Goal: Task Accomplishment & Management: Use online tool/utility

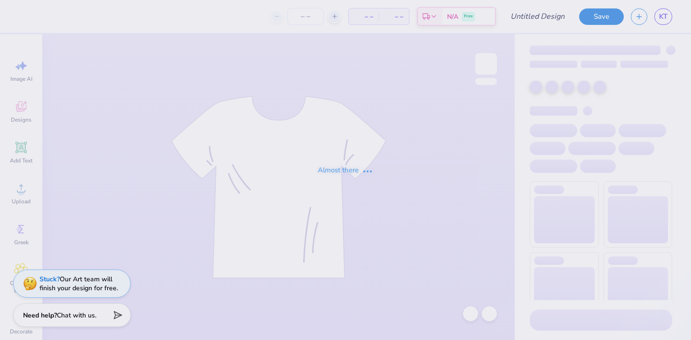
type input "captain sweatshirts"
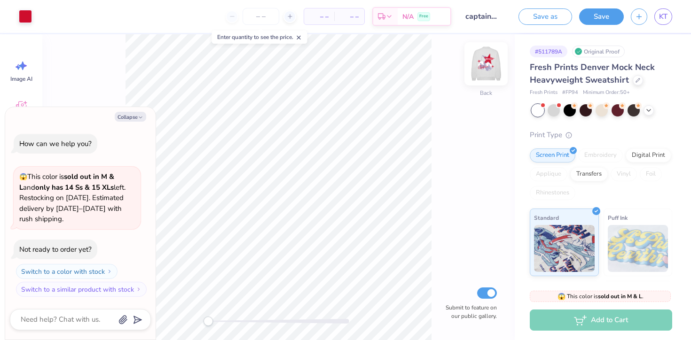
click at [489, 60] on img at bounding box center [486, 64] width 38 height 38
click at [126, 111] on div "Collapse How can we help you? 😱 This color is sold out in M & L and only has 14…" at bounding box center [80, 223] width 150 height 233
click at [127, 116] on button "Collapse" at bounding box center [131, 117] width 32 height 10
type textarea "x"
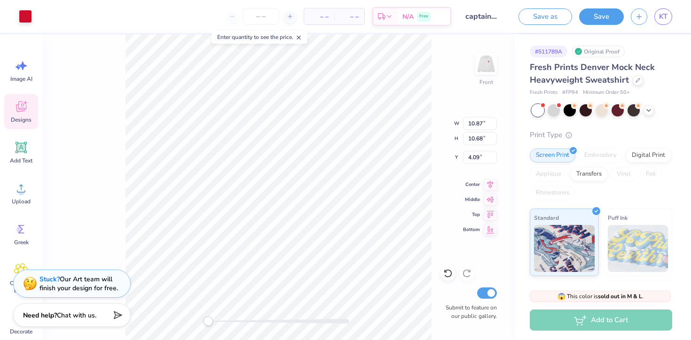
type input "10.87"
type input "10.68"
click at [448, 270] on icon at bounding box center [448, 274] width 8 height 8
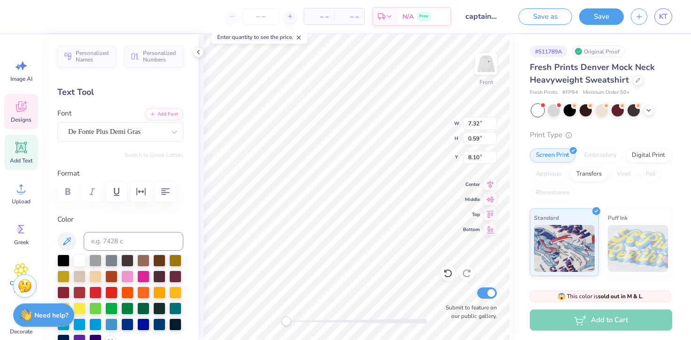
click at [417, 116] on div "Front W 7.32 7.32 " H 0.59 0.59 " Y 8.10 8.10 " Center Middle Top Bottom Submit…" at bounding box center [356, 187] width 317 height 306
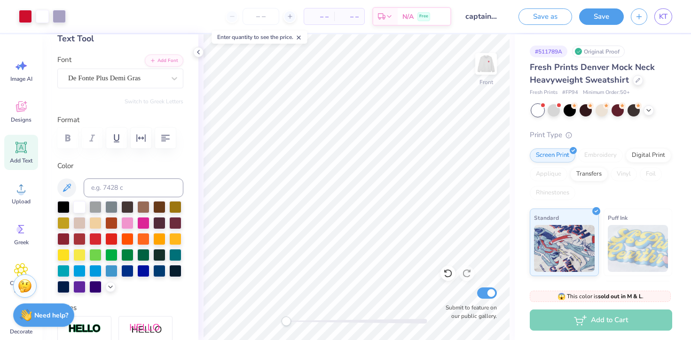
scroll to position [51, 0]
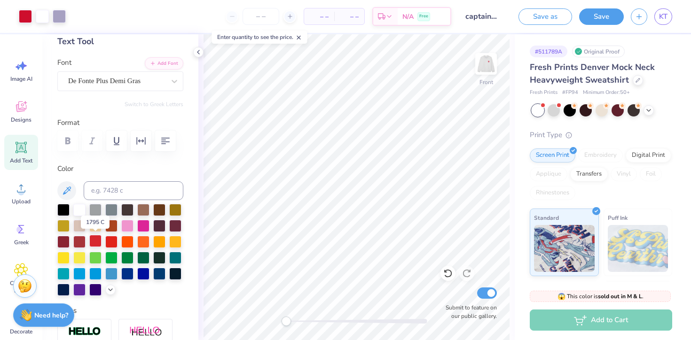
click at [98, 242] on div at bounding box center [95, 241] width 12 height 12
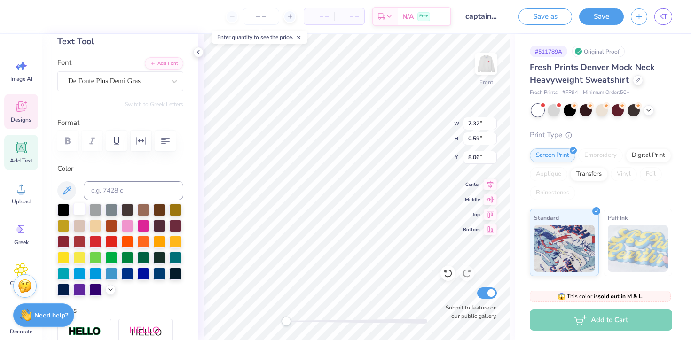
click at [79, 209] on div at bounding box center [79, 209] width 12 height 12
click at [24, 160] on span "Add Text" at bounding box center [21, 161] width 23 height 8
type input "5.84"
type input "1.69"
type input "11.40"
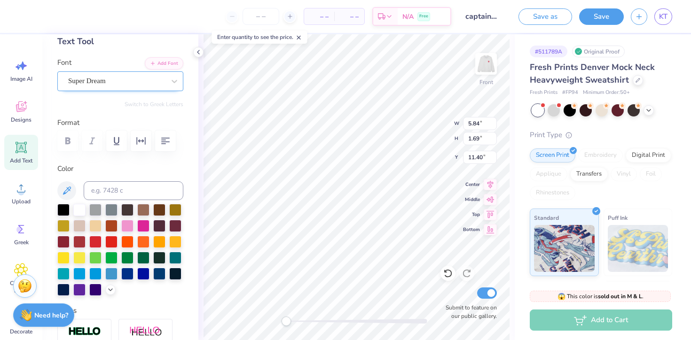
click at [165, 81] on div "Super Dream" at bounding box center [116, 81] width 99 height 15
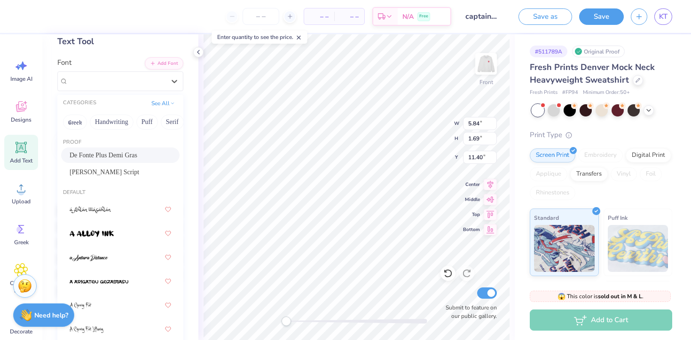
click at [137, 155] on span "De Fonte Plus Demi Gras" at bounding box center [104, 155] width 68 height 10
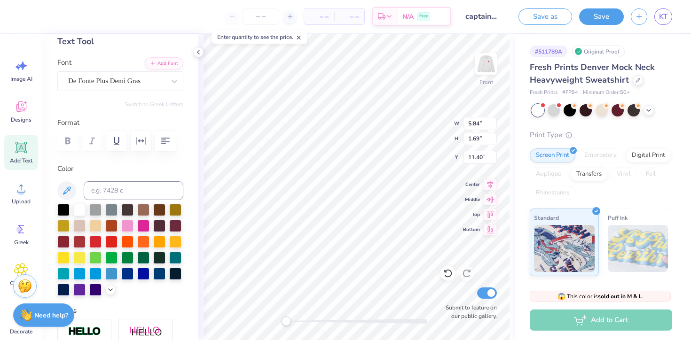
type textarea "ASBAHI"
click at [493, 141] on input "1.68" at bounding box center [480, 138] width 34 height 13
click at [493, 141] on input "1.67" at bounding box center [480, 138] width 34 height 13
click at [493, 141] on input "1.66" at bounding box center [480, 138] width 34 height 13
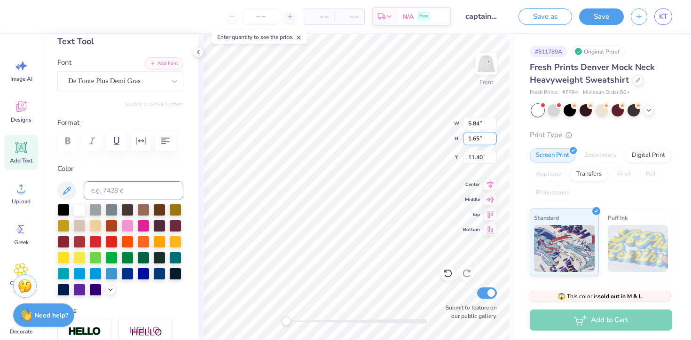
click at [493, 141] on input "1.65" at bounding box center [480, 138] width 34 height 13
click at [493, 141] on input "1.64" at bounding box center [480, 138] width 34 height 13
click at [493, 141] on input "1.63" at bounding box center [480, 138] width 34 height 13
type input "1.3"
type input "6.67"
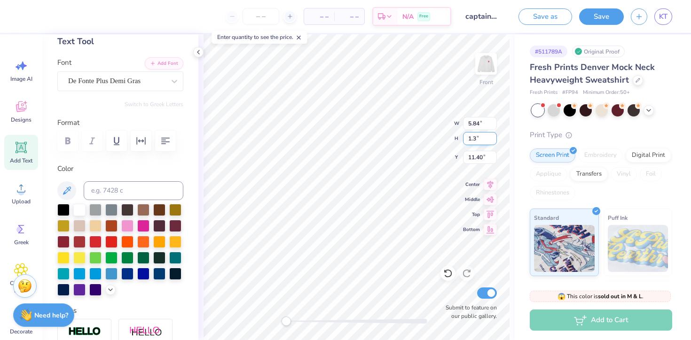
type input "1.43"
type input "17.73"
click at [111, 238] on div at bounding box center [111, 241] width 12 height 12
type input "10.87"
type input "10.68"
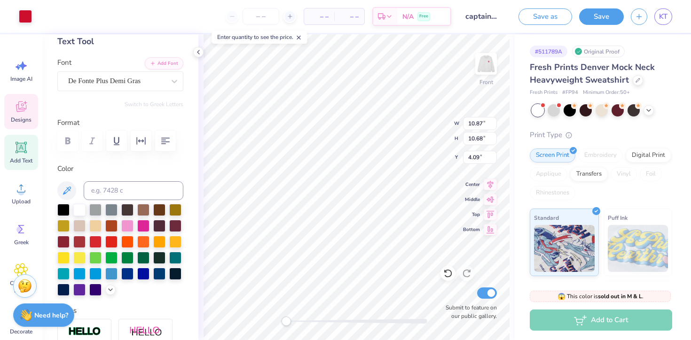
type input "4.09"
click at [17, 101] on icon at bounding box center [21, 107] width 14 height 14
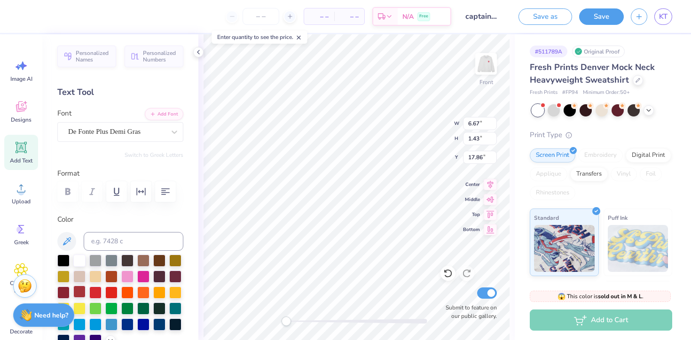
click at [75, 291] on div at bounding box center [79, 292] width 12 height 12
click at [98, 292] on div at bounding box center [95, 292] width 12 height 12
type input "5.63"
type input "1.21"
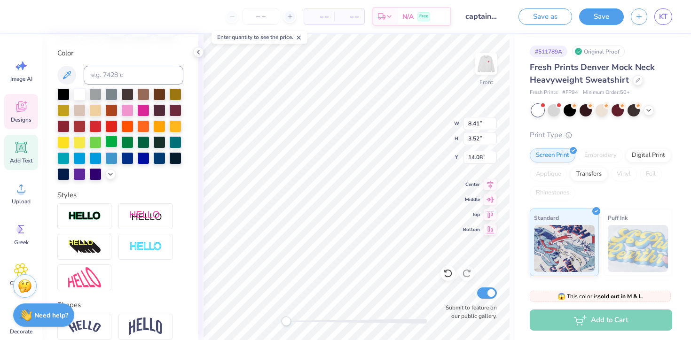
scroll to position [190, 0]
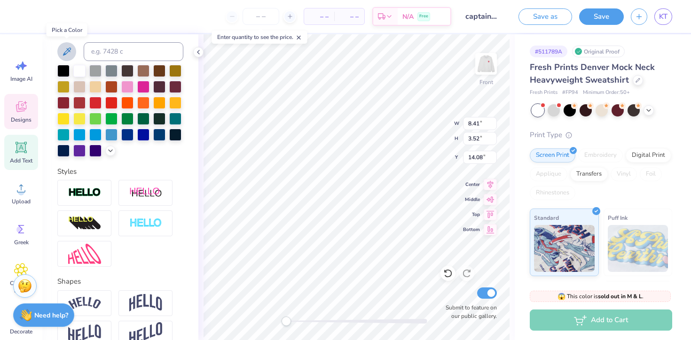
click at [65, 51] on icon at bounding box center [66, 51] width 11 height 11
click at [66, 51] on icon at bounding box center [67, 52] width 8 height 8
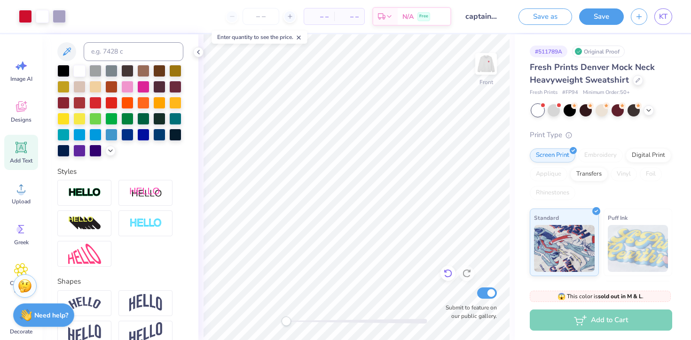
click at [449, 274] on icon at bounding box center [447, 273] width 9 height 9
type textarea "[PERSON_NAME]"
click at [446, 272] on icon at bounding box center [447, 273] width 9 height 9
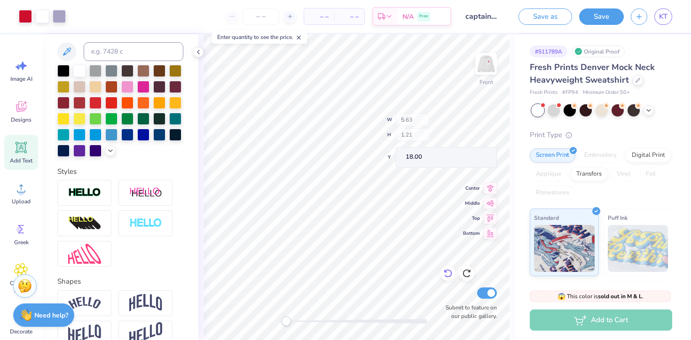
type input "5.63"
type input "1.21"
type input "18.00"
click at [466, 272] on icon at bounding box center [466, 273] width 9 height 9
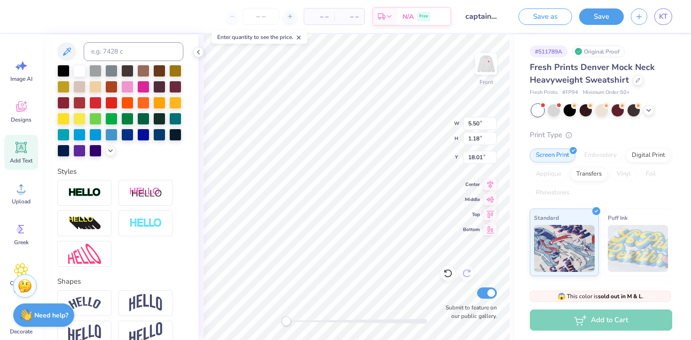
type textarea "BERBAS"
click at [444, 271] on icon at bounding box center [447, 273] width 9 height 9
click at [474, 275] on div at bounding box center [466, 273] width 15 height 15
type input "10.87"
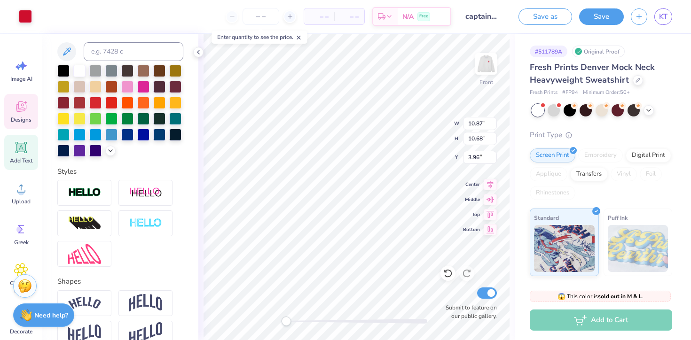
type input "10.68"
type input "3.96"
type input "7.32"
type input "0.59"
type input "7.96"
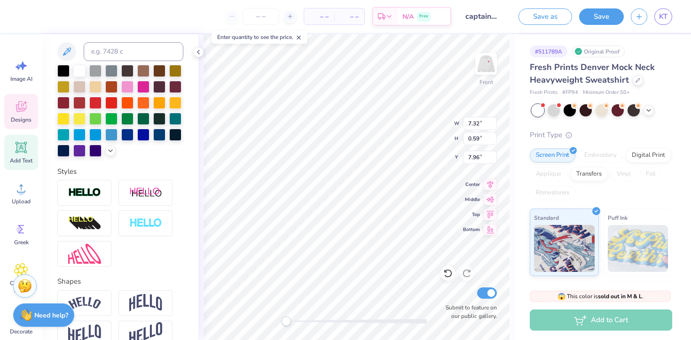
click at [413, 117] on div "Front W 7.32 7.32 " H 0.59 0.59 " Y 7.96 7.96 " Center Middle Top Bottom Submit…" at bounding box center [356, 187] width 317 height 306
click at [409, 125] on div "Front W 4.95 4.95 " H 0.59 0.59 " Y 9.01 9.01 " Center Middle Top Bottom Submit…" at bounding box center [356, 187] width 317 height 306
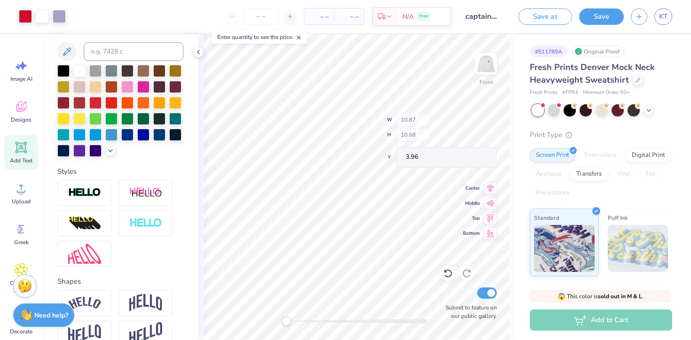
type input "10.87"
type input "10.68"
type input "3.96"
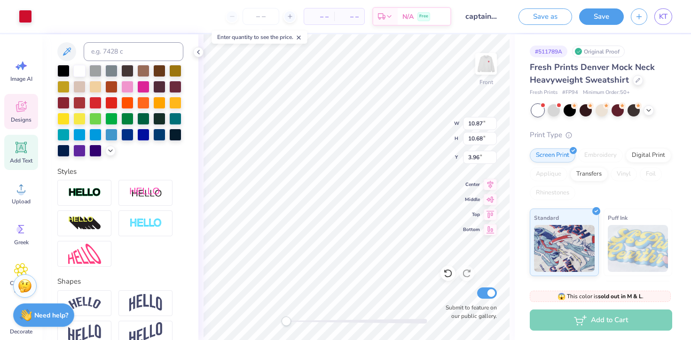
type input "4.95"
type input "0.59"
type input "9.00"
type input "13.84"
type input "14.94"
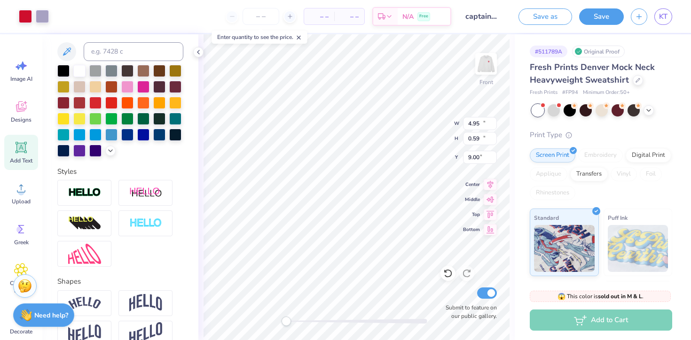
type input "3.96"
click at [409, 120] on div "Front W 4.95 4.95 " H 0.59 0.59 " Y 8.90 8.90 " Center Middle Top Bottom Submit…" at bounding box center [356, 187] width 317 height 306
type input "10.87"
type input "10.68"
type input "3.96"
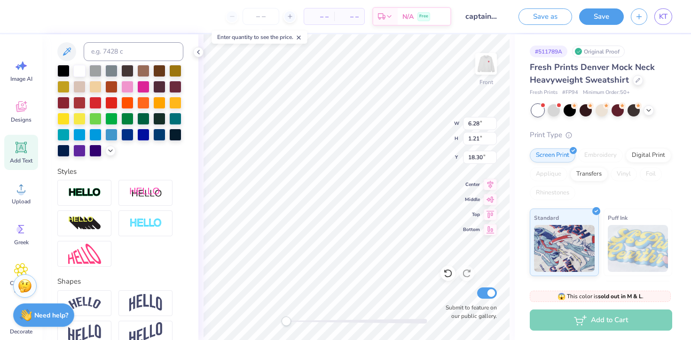
scroll to position [0, 0]
type textarea "ASBAHI"
type textarea "[PERSON_NAME]"
type textarea "MARRINGA"
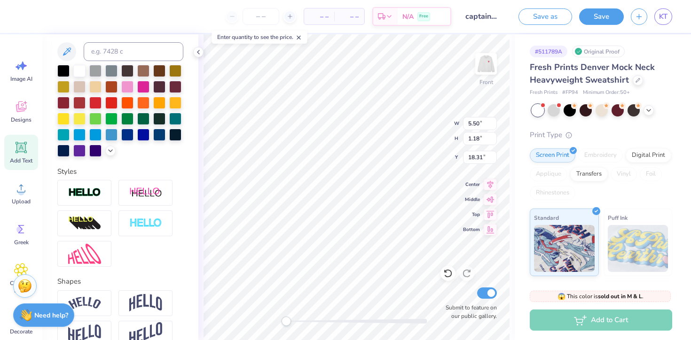
scroll to position [0, 1]
click at [448, 271] on icon at bounding box center [447, 273] width 9 height 9
click at [493, 125] on input "8.25" at bounding box center [480, 123] width 34 height 13
click at [493, 125] on input "8.24" at bounding box center [480, 123] width 34 height 13
click at [471, 126] on input "8.24" at bounding box center [480, 123] width 34 height 13
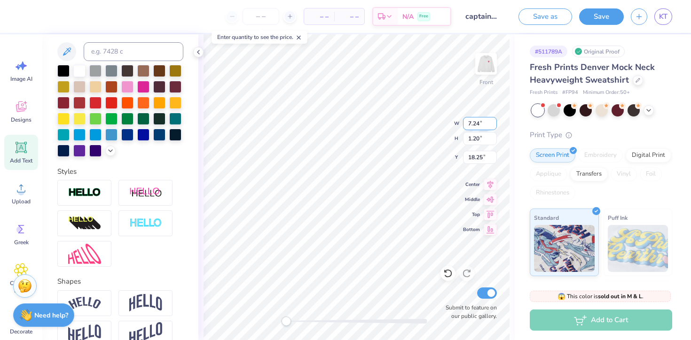
type input "7.24"
type input "1.05"
type input "18.33"
click at [470, 122] on input "7.24" at bounding box center [480, 123] width 34 height 13
click at [478, 123] on input "6.24" at bounding box center [480, 123] width 34 height 13
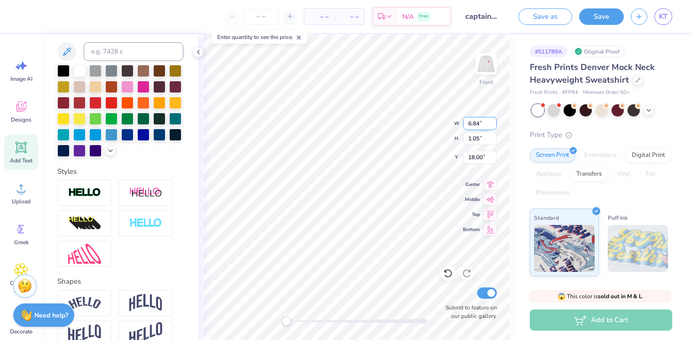
type input "6.84"
type input "1.00"
type input "18.03"
type textarea "ASBAHI"
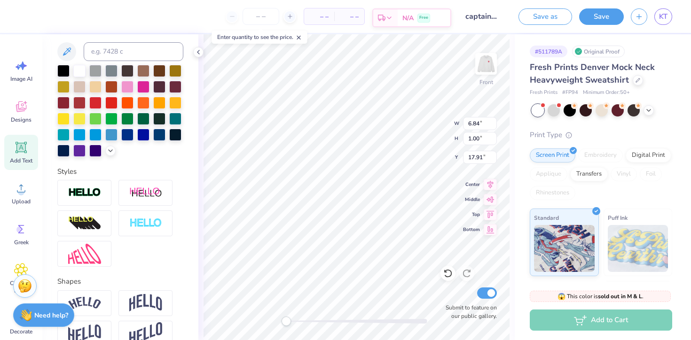
scroll to position [0, 1]
type textarea "[PERSON_NAME]"
type textarea "BERBAS"
type textarea "MCCAIN"
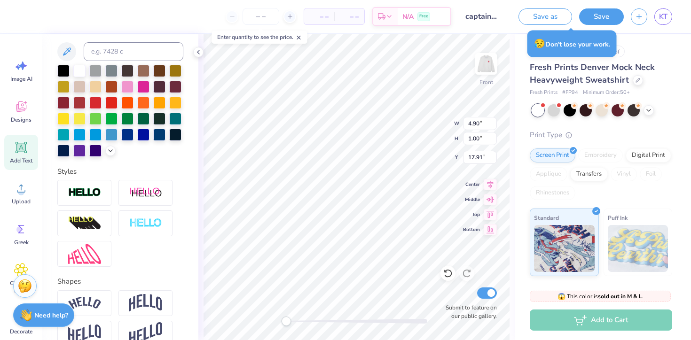
type textarea "[PERSON_NAME]"
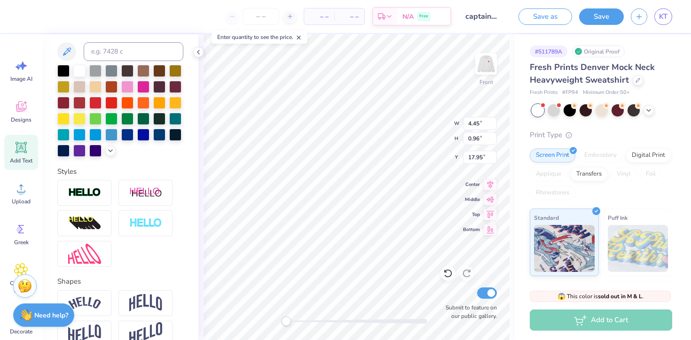
scroll to position [0, 0]
type textarea "PANVENO"
type textarea "SARAI"
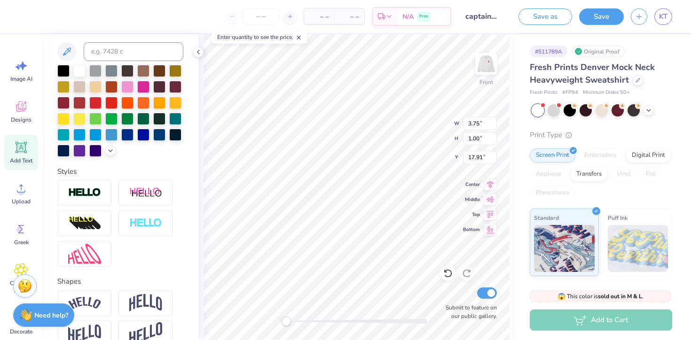
type textarea "[PERSON_NAME]"
type textarea "SRINIVASAN"
type textarea "TU"
